Goal: Navigation & Orientation: Find specific page/section

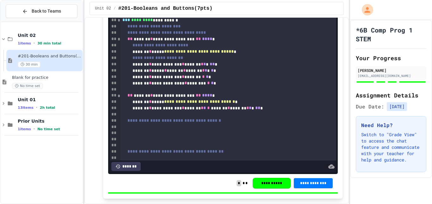
scroll to position [2731, 0]
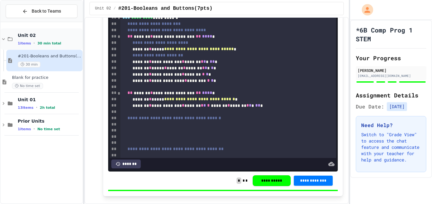
click at [11, 43] on div "Unit 02 1 items • 30 min total" at bounding box center [42, 38] width 82 height 21
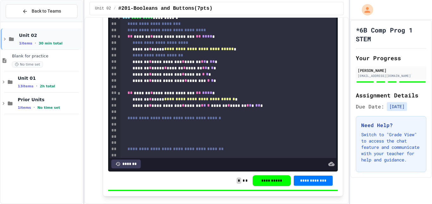
click at [11, 43] on div "Unit 02 1 items • 30 min total" at bounding box center [42, 38] width 82 height 21
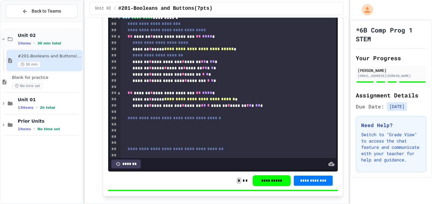
click at [11, 42] on div "Unit 02 1 items • 30 min total" at bounding box center [42, 38] width 82 height 21
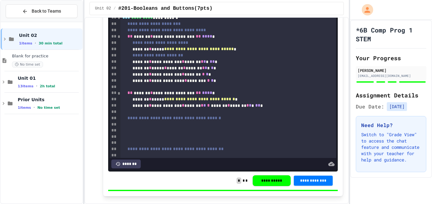
click at [11, 42] on div "Unit 02 1 items • 30 min total" at bounding box center [42, 38] width 82 height 21
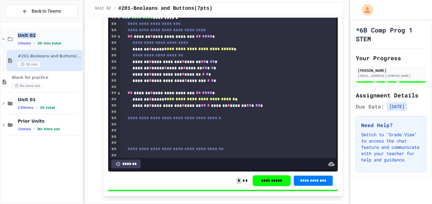
click at [11, 43] on div "Unit 02 1 items • 30 min total" at bounding box center [42, 38] width 82 height 21
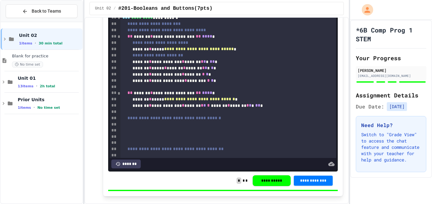
click at [11, 43] on div "Unit 02 1 items • 30 min total" at bounding box center [42, 38] width 82 height 21
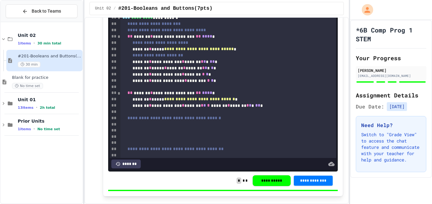
click at [11, 43] on div "Unit 02 1 items • 30 min total" at bounding box center [42, 38] width 82 height 21
